Goal: Information Seeking & Learning: Find specific fact

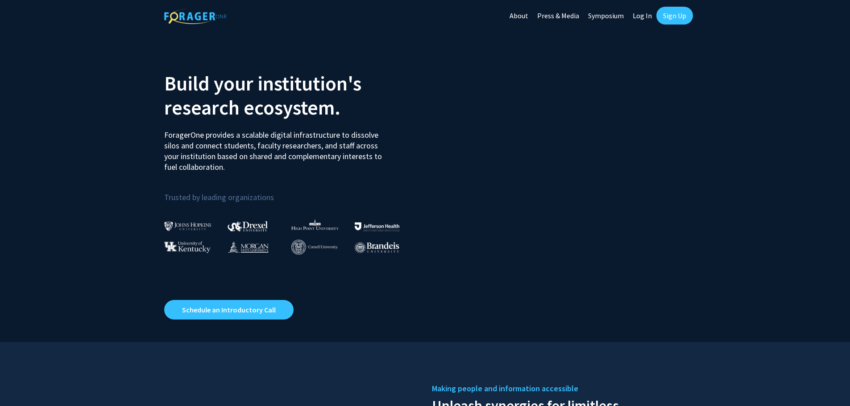
click at [640, 12] on link "Log In" at bounding box center [642, 15] width 28 height 31
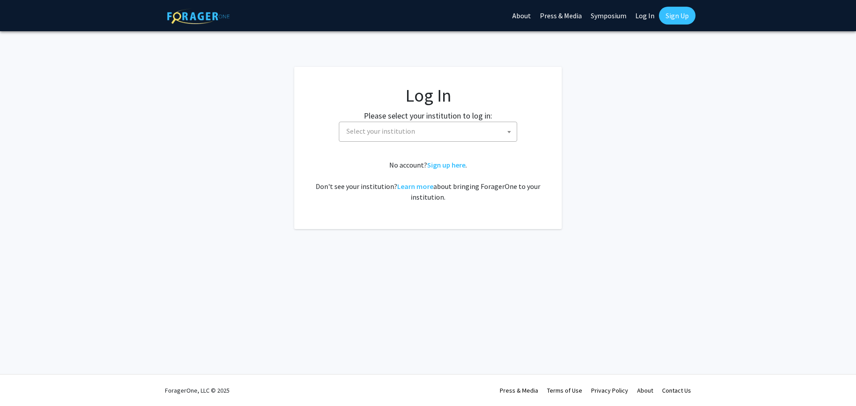
click at [382, 133] on span "Select your institution" at bounding box center [381, 131] width 69 height 9
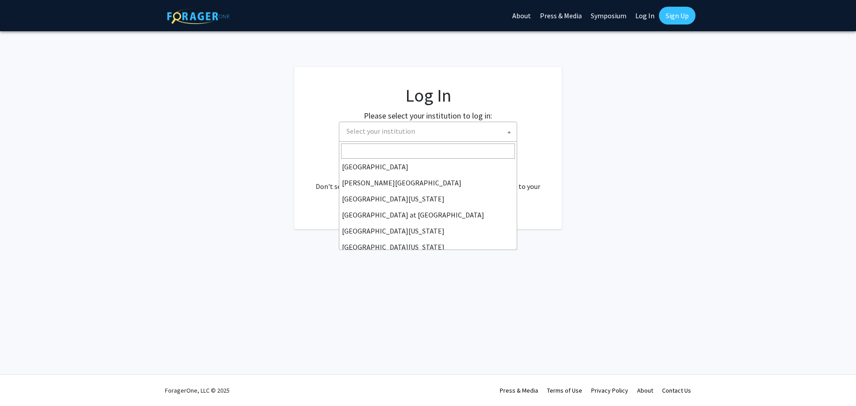
scroll to position [312, 0]
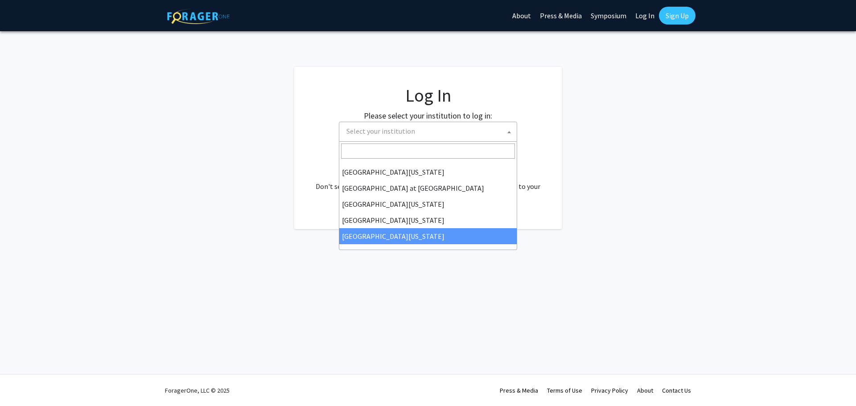
select select "33"
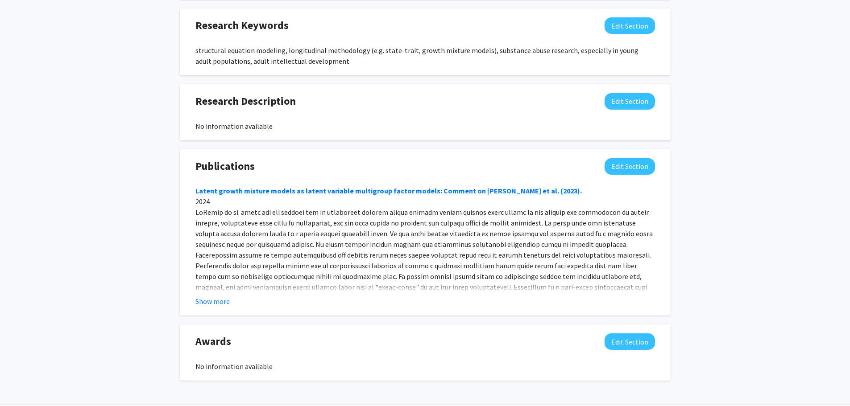
scroll to position [535, 0]
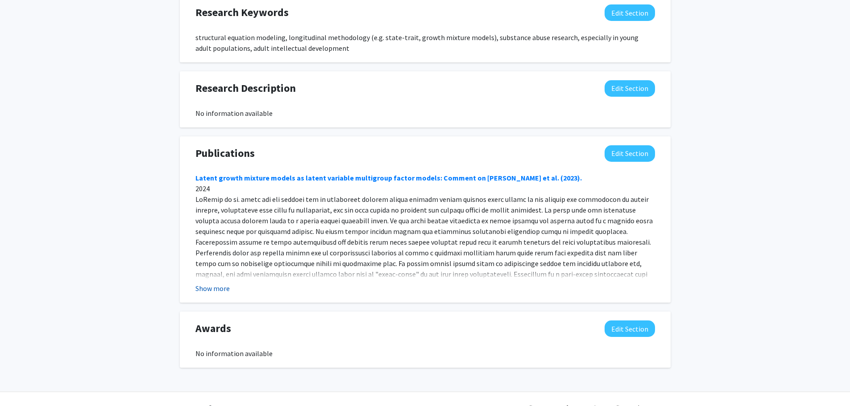
click at [212, 289] on button "Show more" at bounding box center [212, 288] width 34 height 11
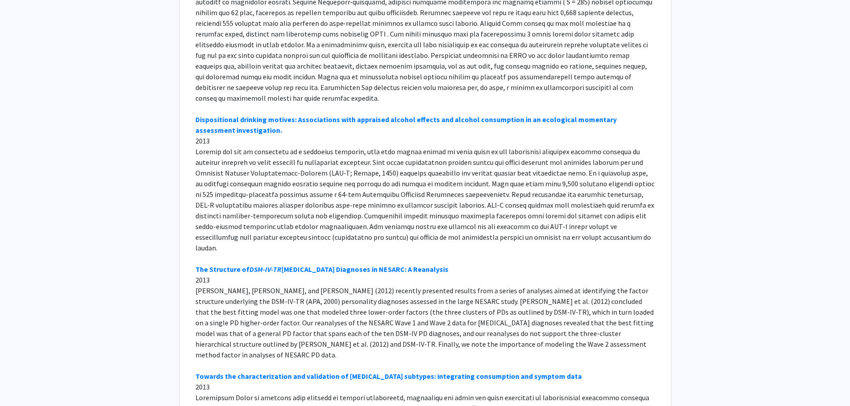
scroll to position [4103, 0]
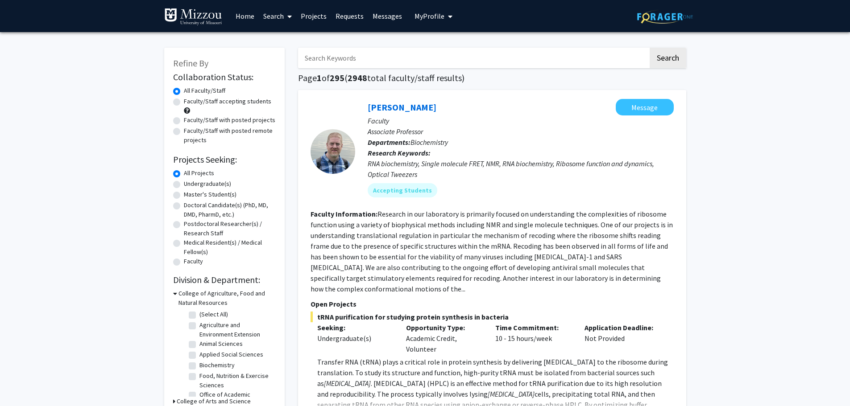
click at [333, 57] on input "Search Keywords" at bounding box center [473, 58] width 350 height 21
type input "m"
click at [649, 48] on button "Search" at bounding box center [667, 58] width 37 height 21
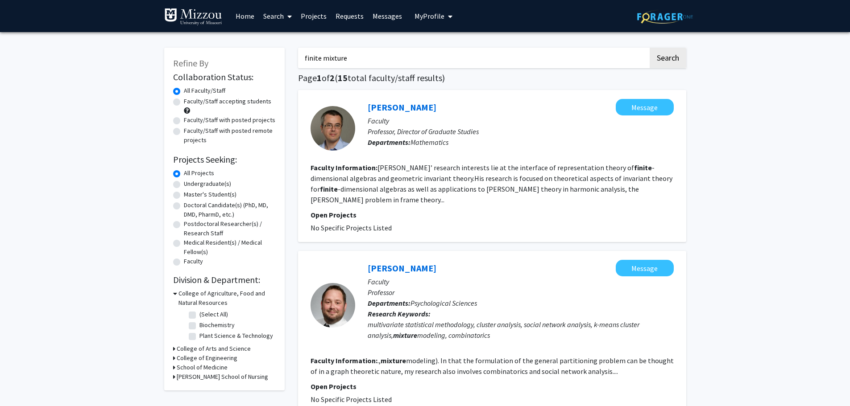
click at [353, 55] on input "finite mixture" at bounding box center [473, 58] width 350 height 21
type input ""finite mixture""
click at [649, 48] on button "Search" at bounding box center [667, 58] width 37 height 21
